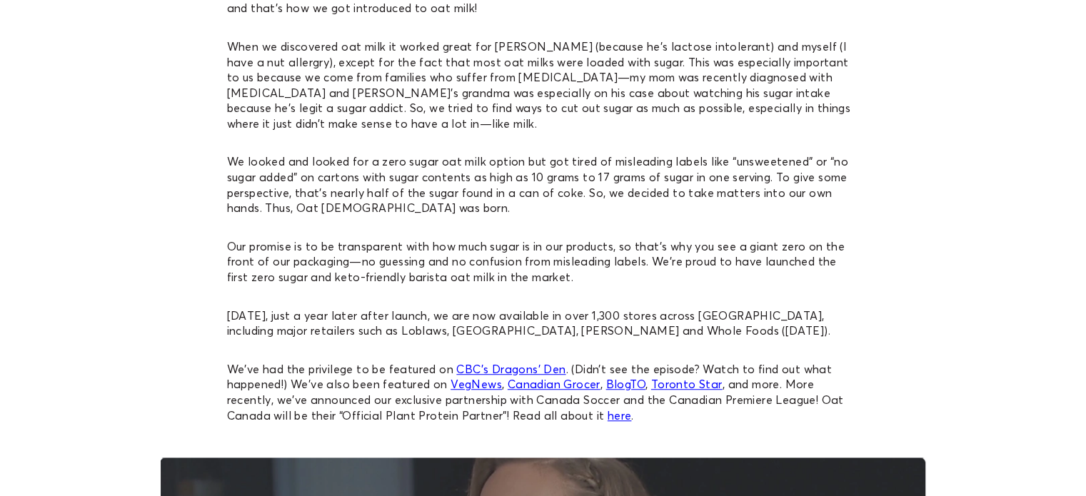
scroll to position [929, 0]
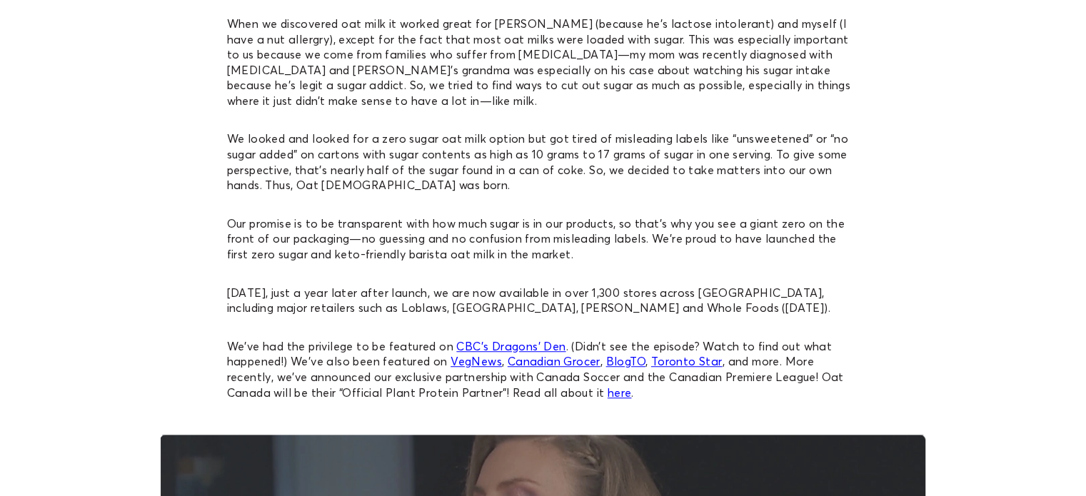
click at [499, 339] on link "CBC’s Dragons’ Den" at bounding box center [510, 346] width 109 height 14
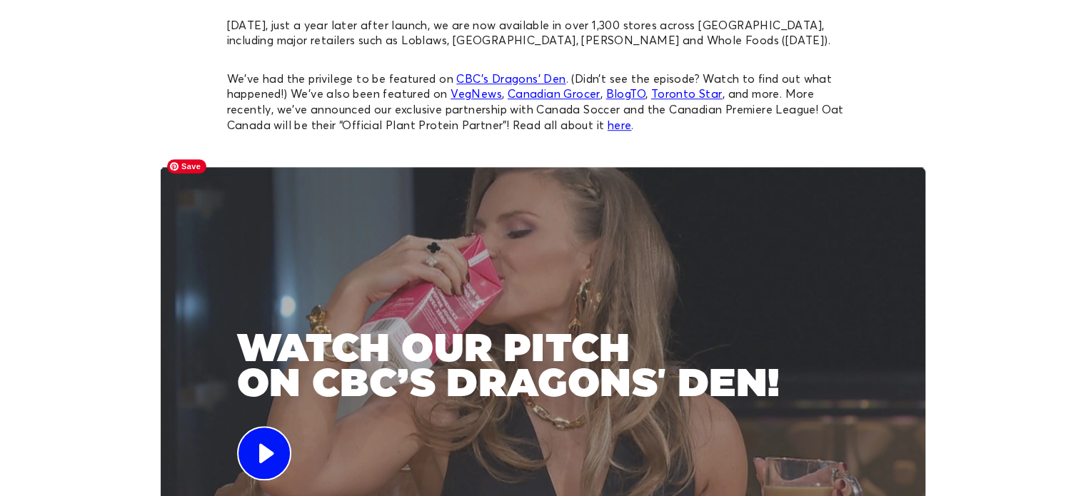
scroll to position [1214, 0]
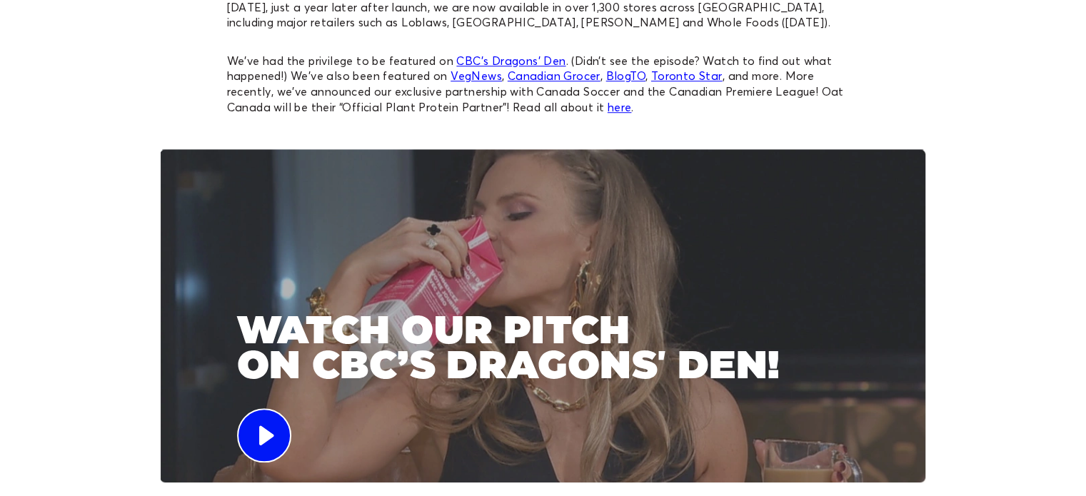
click at [289, 421] on circle at bounding box center [264, 435] width 53 height 53
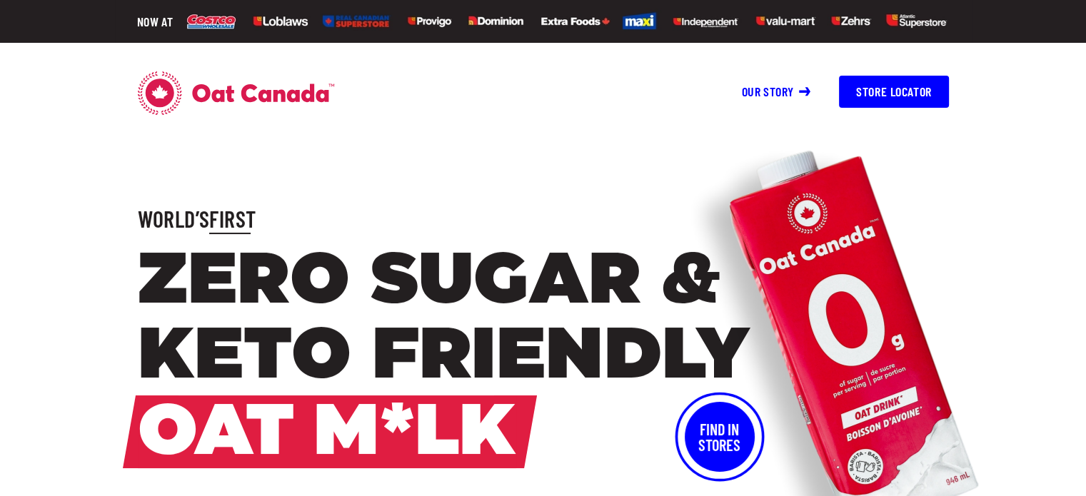
click at [769, 94] on link "Our story" at bounding box center [776, 92] width 69 height 16
